Goal: Check status: Check status

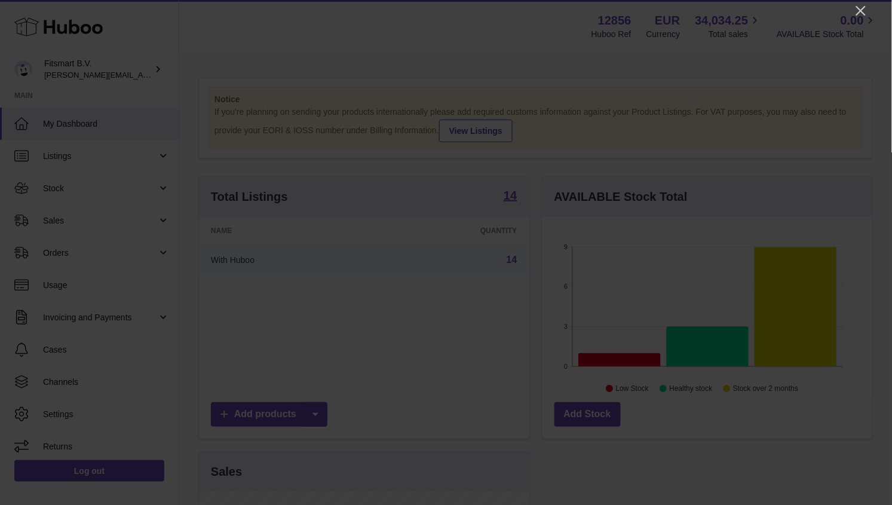
scroll to position [186, 330]
drag, startPoint x: 862, startPoint y: 9, endPoint x: 783, endPoint y: 25, distance: 79.9
click at [862, 9] on icon "Close" at bounding box center [861, 11] width 14 height 14
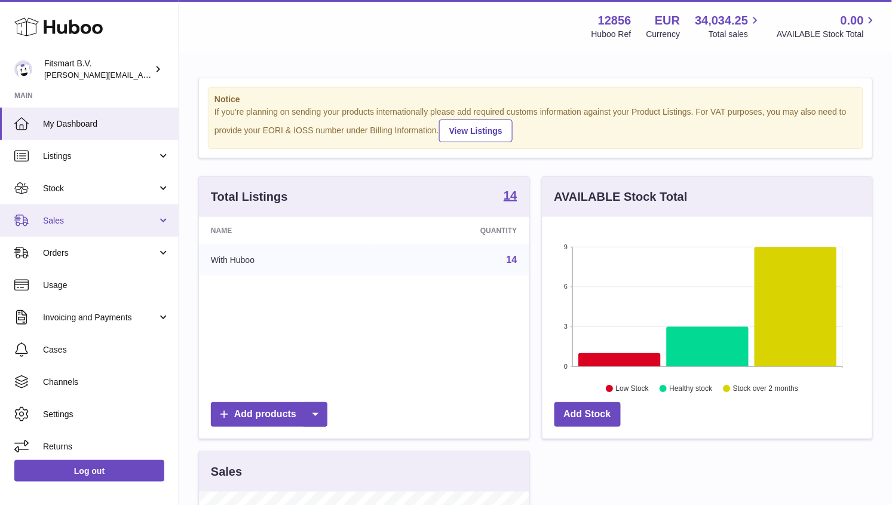
click at [82, 215] on span "Sales" at bounding box center [100, 220] width 114 height 11
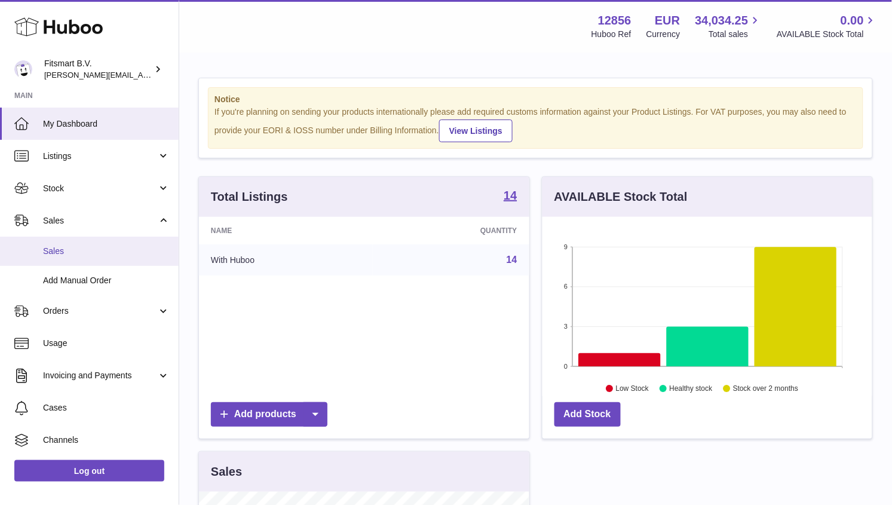
click at [85, 246] on span "Sales" at bounding box center [106, 251] width 127 height 11
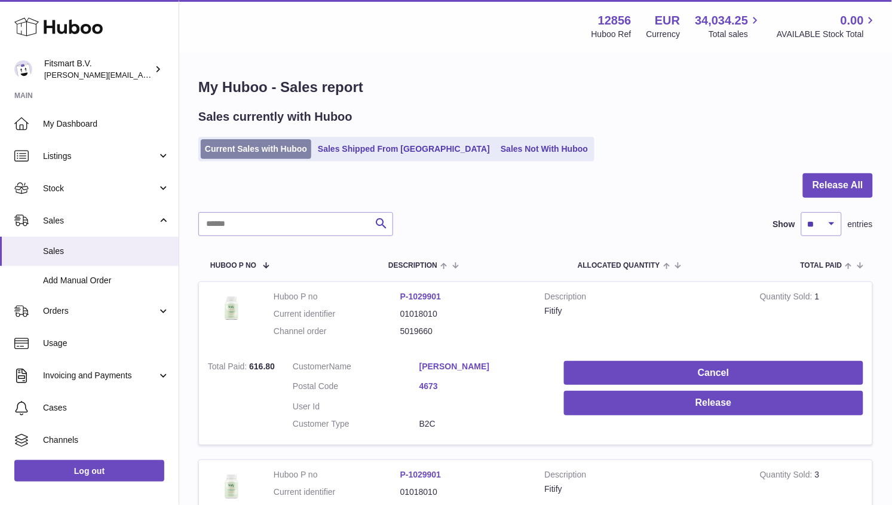
click at [275, 151] on link "Current Sales with Huboo" at bounding box center [256, 149] width 111 height 20
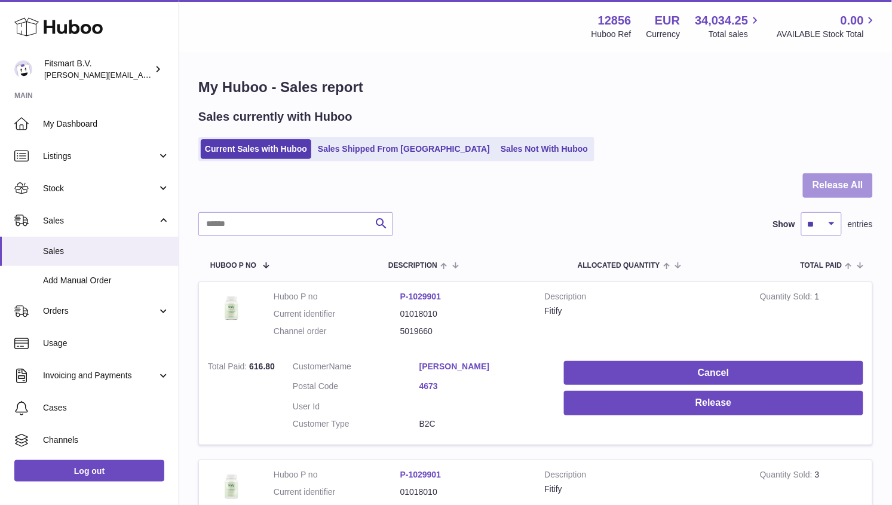
click at [855, 182] on button "Release All" at bounding box center [838, 185] width 70 height 24
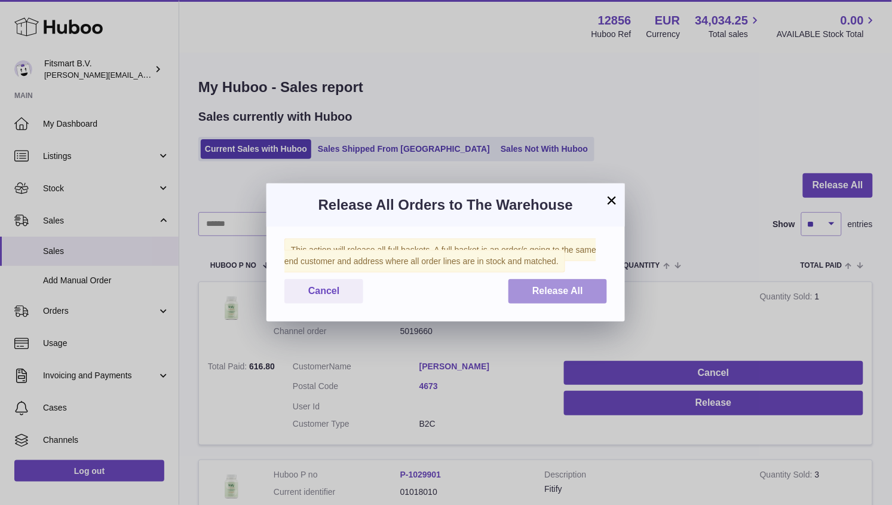
click at [537, 287] on span "Release All" at bounding box center [557, 291] width 51 height 10
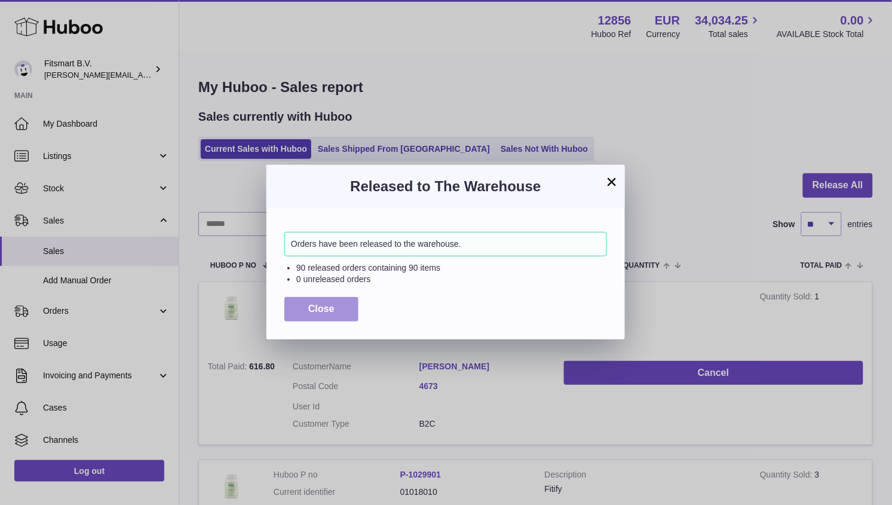
click at [333, 306] on span "Close" at bounding box center [321, 309] width 26 height 10
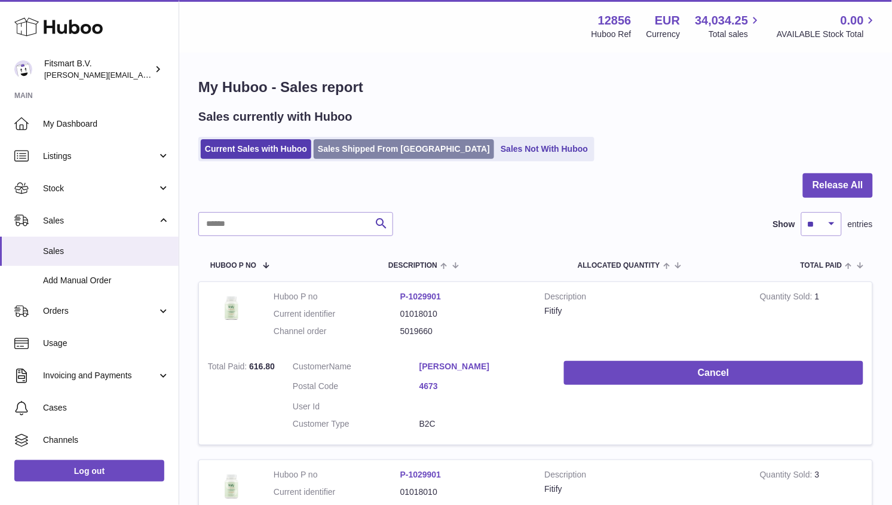
click at [346, 147] on link "Sales Shipped From Huboo" at bounding box center [404, 149] width 180 height 20
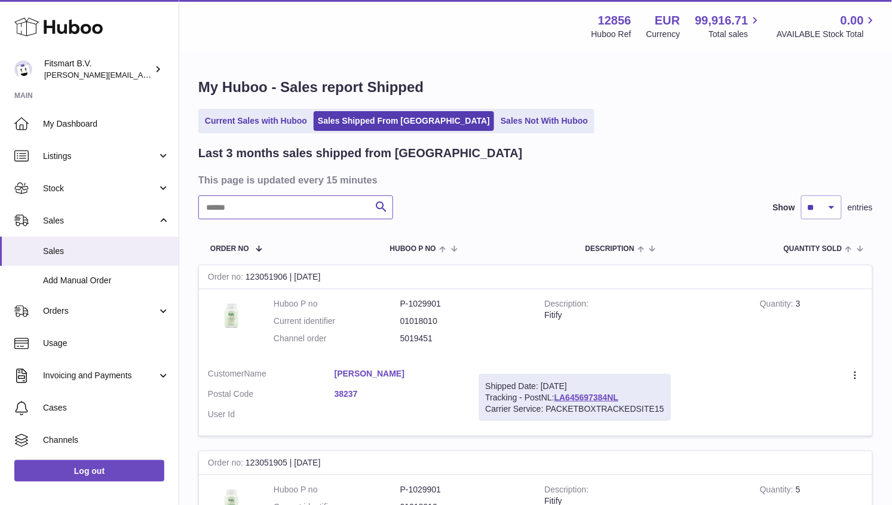
click at [318, 199] on input "text" at bounding box center [295, 207] width 195 height 24
paste input "*******"
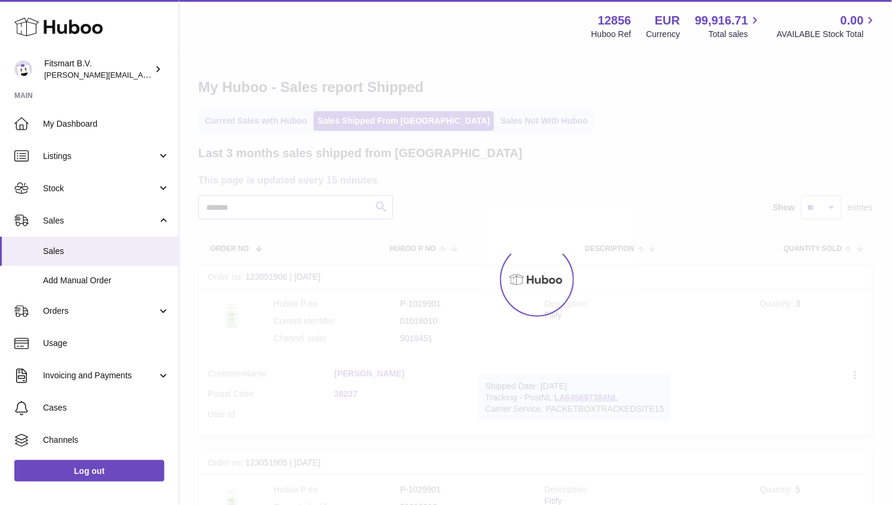
type input "*******"
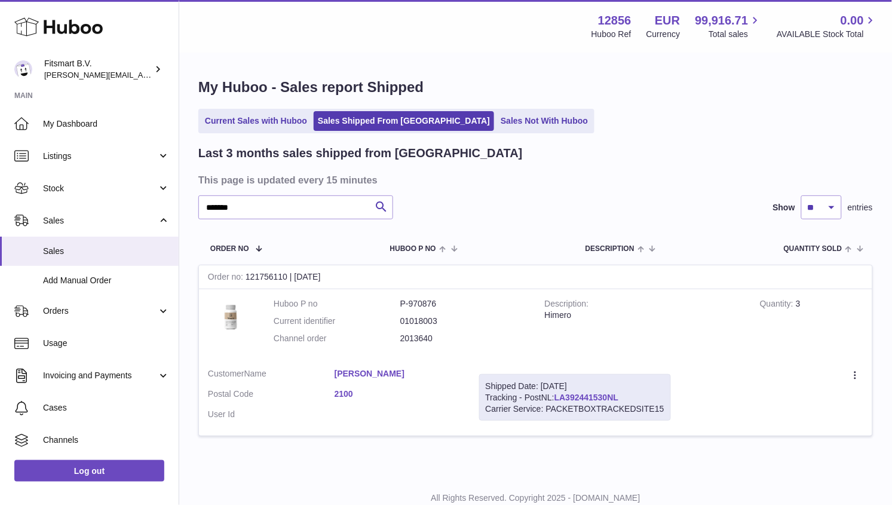
click at [590, 398] on link "LA392441530NL" at bounding box center [586, 398] width 64 height 10
click at [847, 369] on div "Create a ticket Duplicate Order" at bounding box center [776, 375] width 174 height 15
click at [853, 370] on icon at bounding box center [857, 376] width 14 height 12
click at [694, 329] on td "Description Himero" at bounding box center [644, 324] width 216 height 70
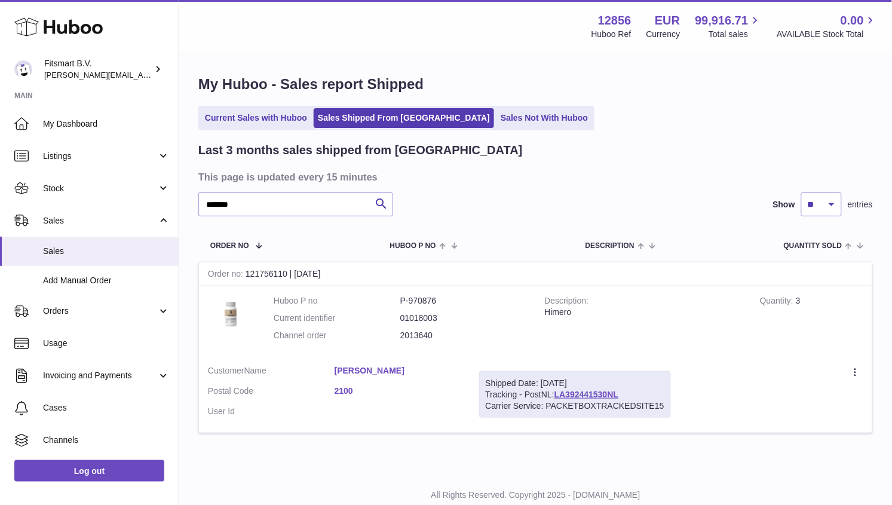
click at [385, 366] on link "Vidar Nystrøm" at bounding box center [398, 370] width 127 height 11
